Goal: Information Seeking & Learning: Learn about a topic

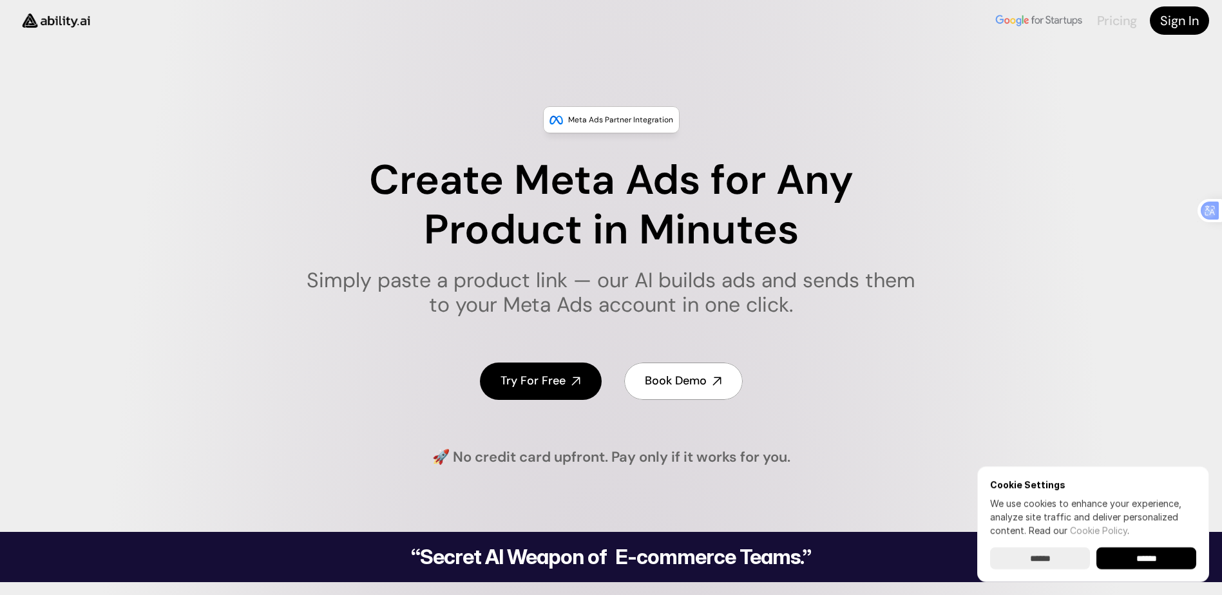
click at [1106, 17] on link "Pricing" at bounding box center [1117, 20] width 40 height 17
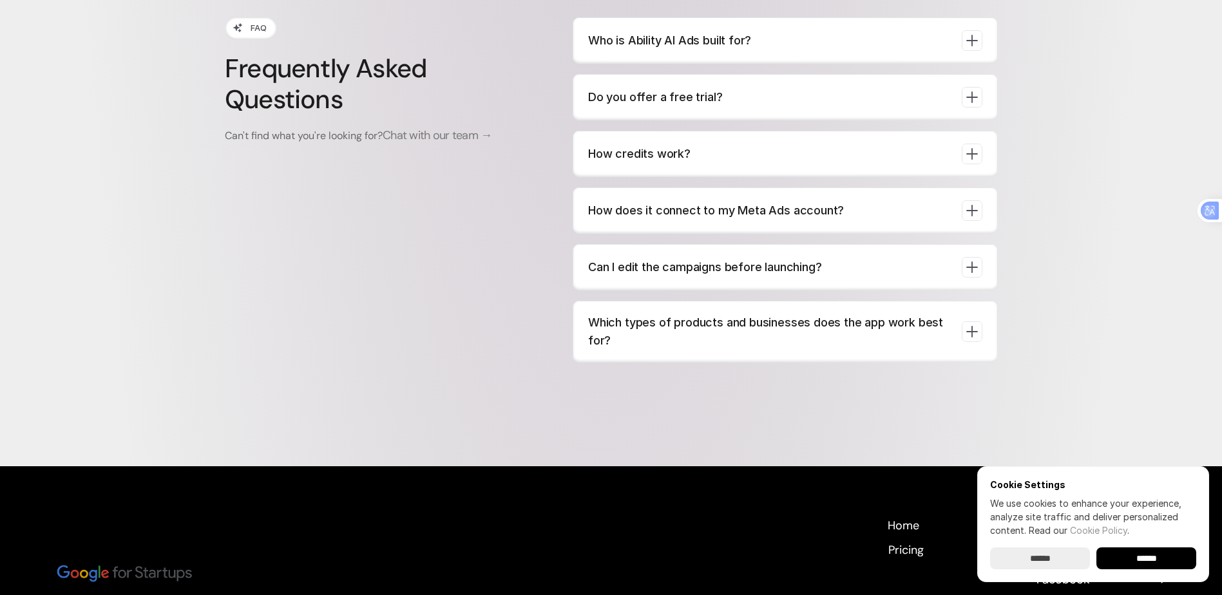
scroll to position [4871, 0]
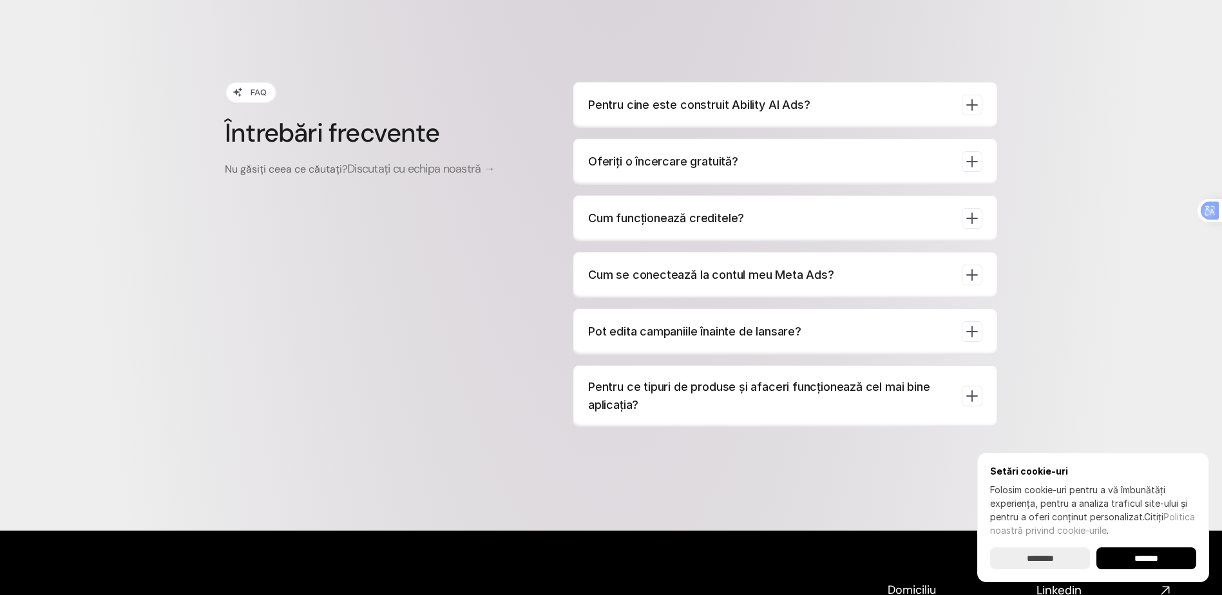
click at [978, 106] on icon at bounding box center [971, 105] width 18 height 18
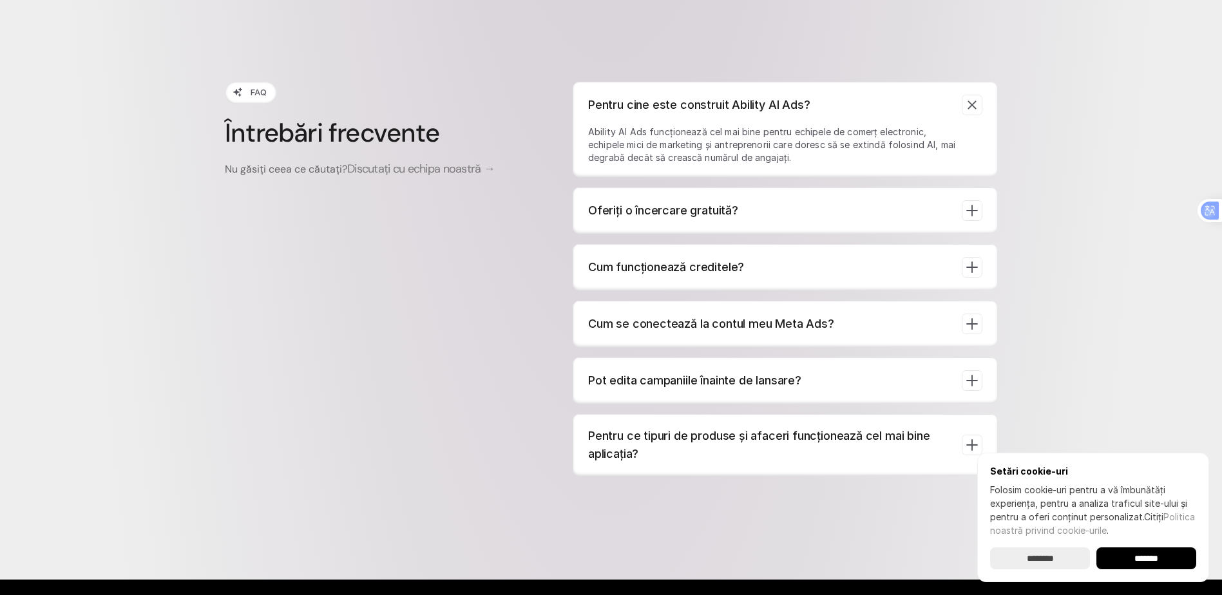
click at [978, 106] on icon at bounding box center [971, 105] width 13 height 13
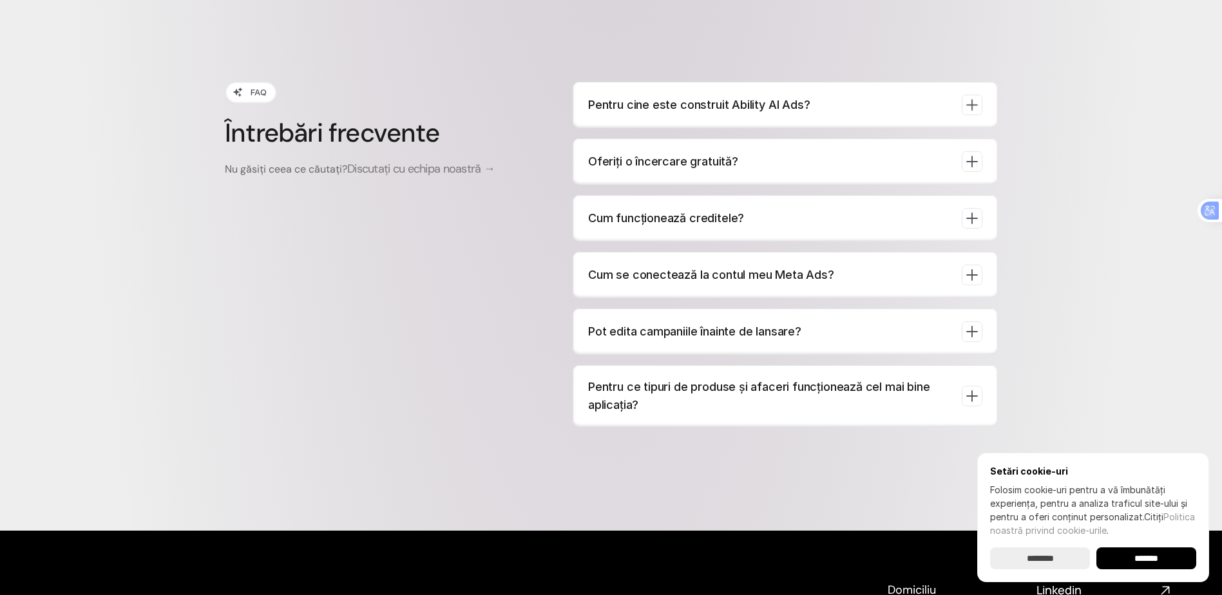
click at [969, 166] on icon at bounding box center [971, 162] width 18 height 18
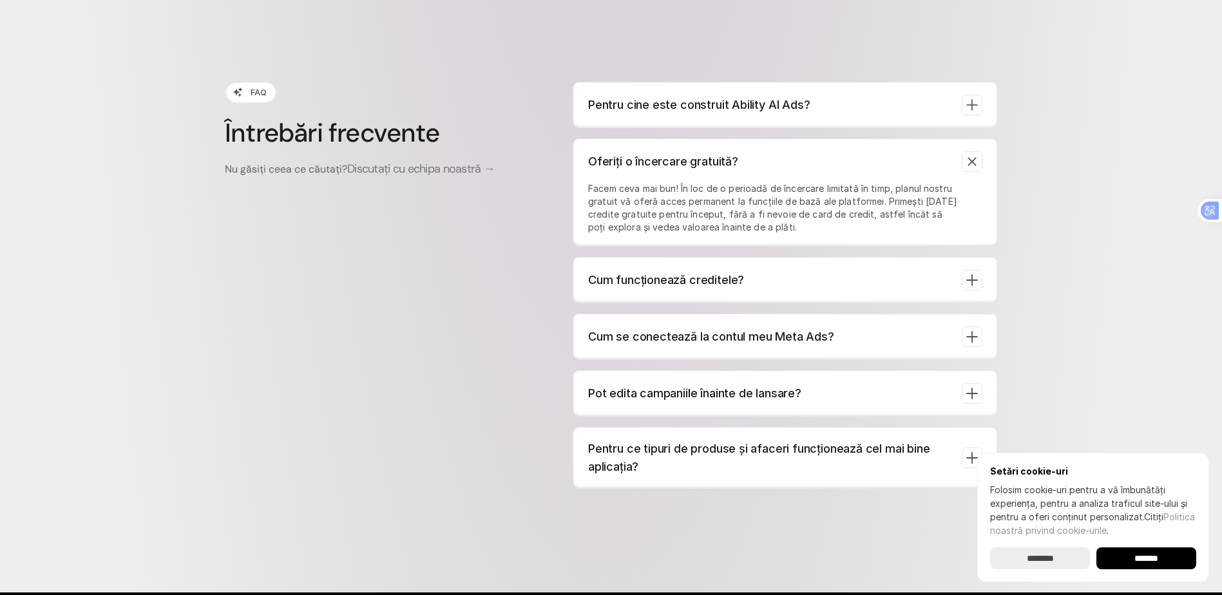
click at [969, 166] on icon at bounding box center [971, 162] width 8 height 8
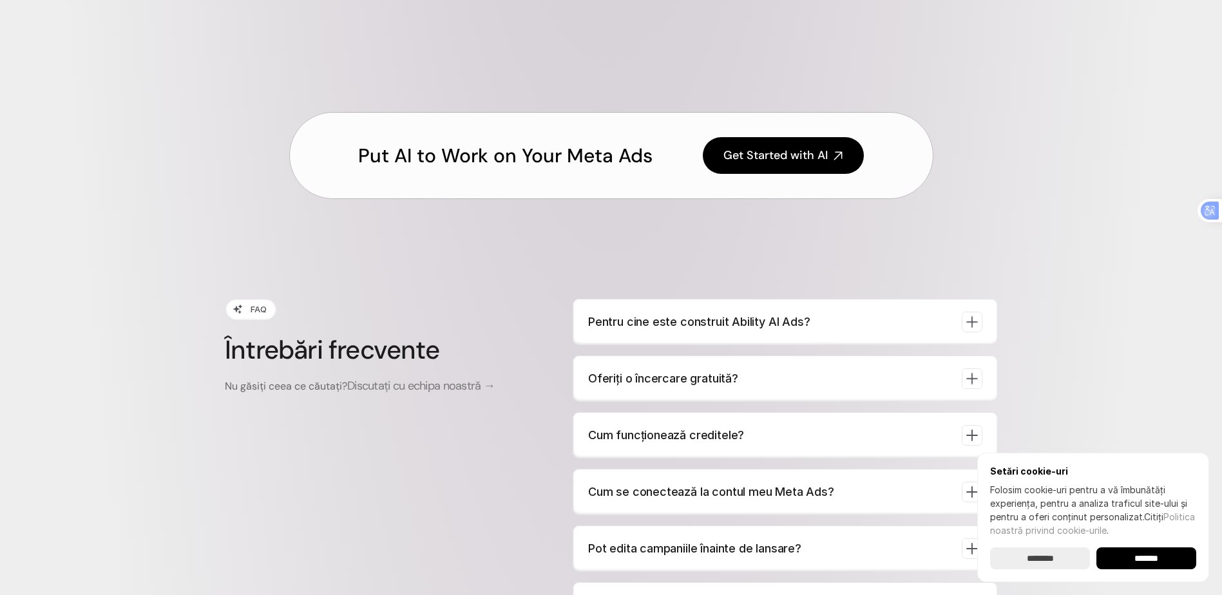
scroll to position [4597, 0]
